Goal: Task Accomplishment & Management: Use online tool/utility

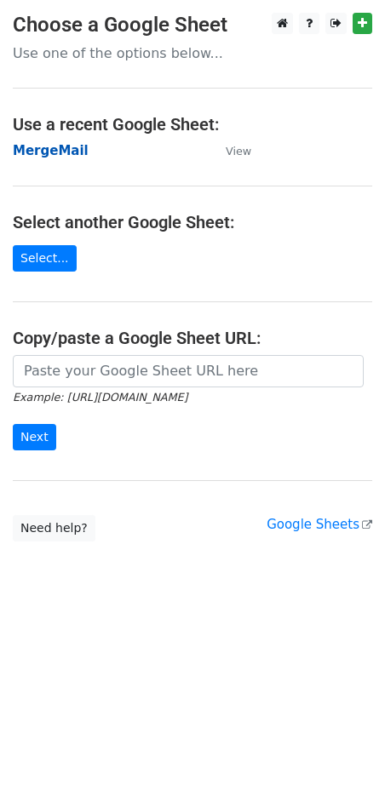
click at [32, 144] on strong "MergeMail" at bounding box center [51, 150] width 76 height 15
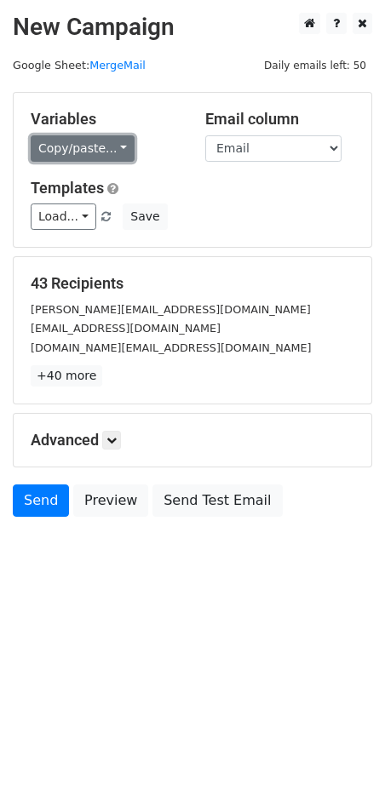
click at [66, 155] on link "Copy/paste..." at bounding box center [83, 148] width 104 height 26
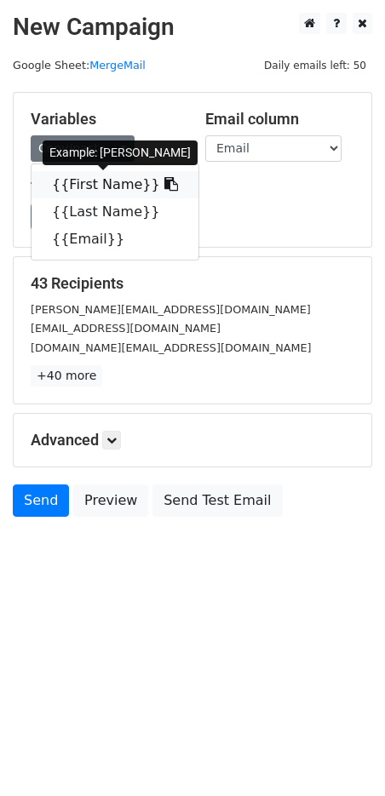
click at [82, 178] on link "{{First Name}}" at bounding box center [115, 184] width 167 height 27
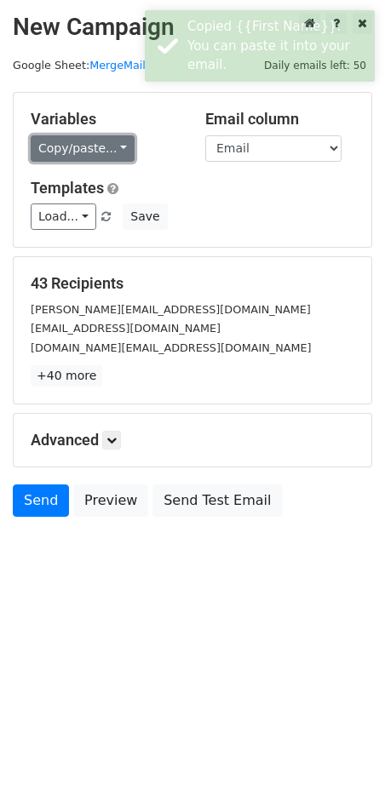
click at [113, 144] on link "Copy/paste..." at bounding box center [83, 148] width 104 height 26
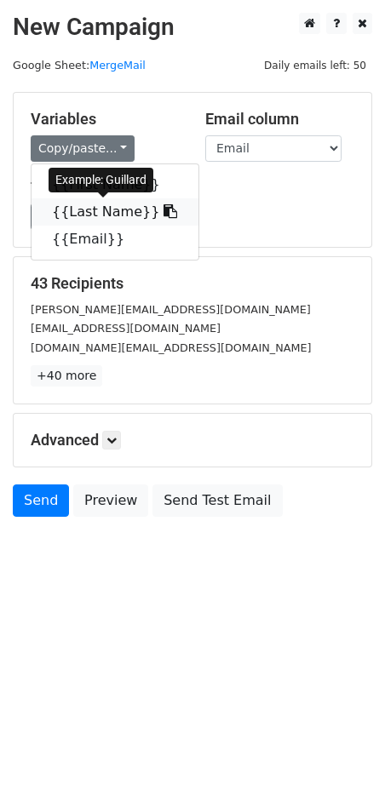
click at [95, 215] on link "{{Last Name}}" at bounding box center [115, 211] width 167 height 27
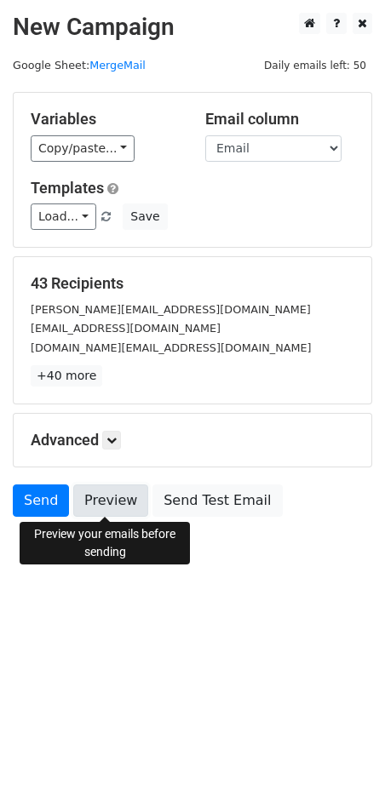
click at [95, 502] on link "Preview" at bounding box center [110, 500] width 75 height 32
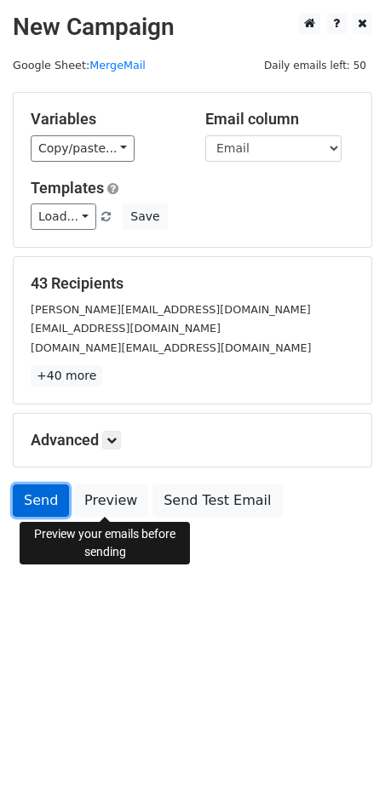
click at [37, 506] on link "Send" at bounding box center [41, 500] width 56 height 32
